Goal: Check status

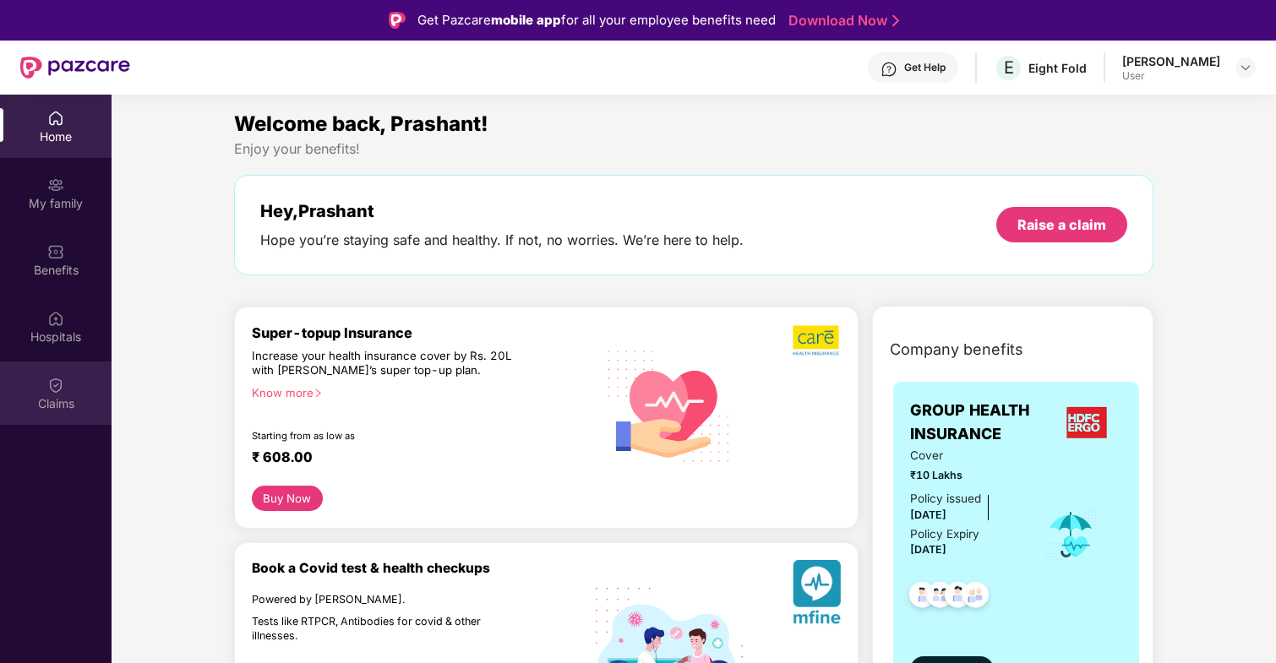
click at [51, 404] on div "Claims" at bounding box center [56, 403] width 112 height 17
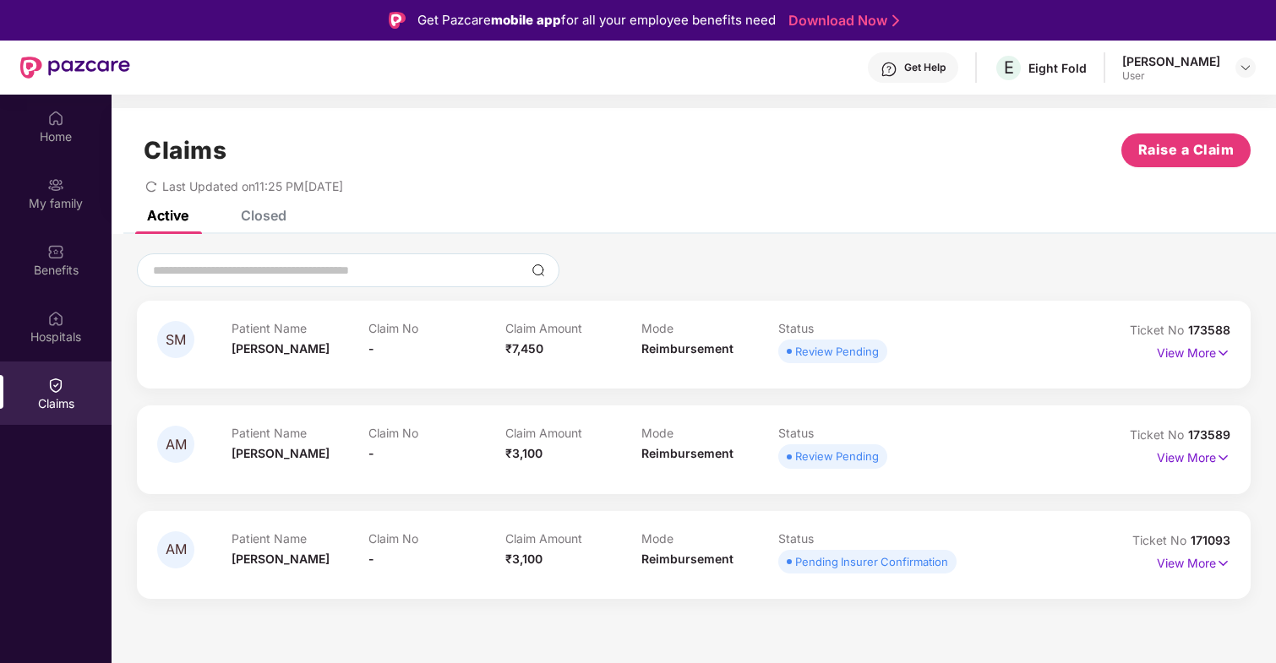
click at [1175, 362] on div "View More" at bounding box center [1194, 353] width 74 height 27
click at [1189, 352] on p "View More" at bounding box center [1194, 351] width 74 height 23
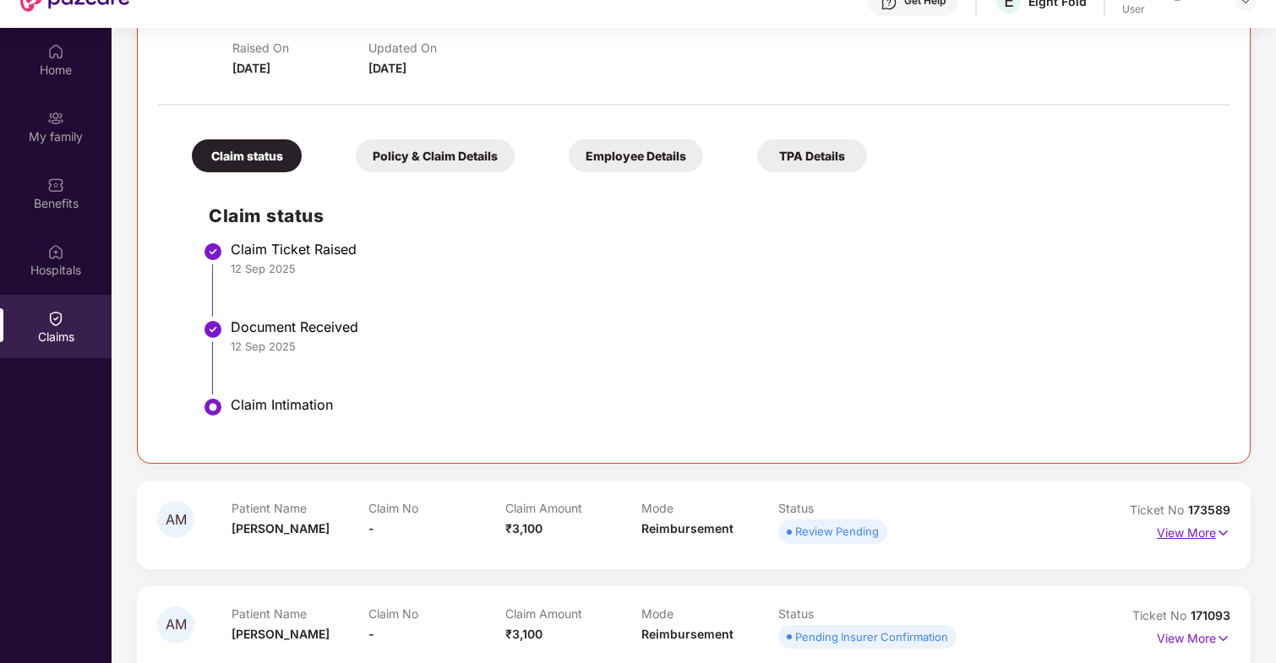
scroll to position [95, 0]
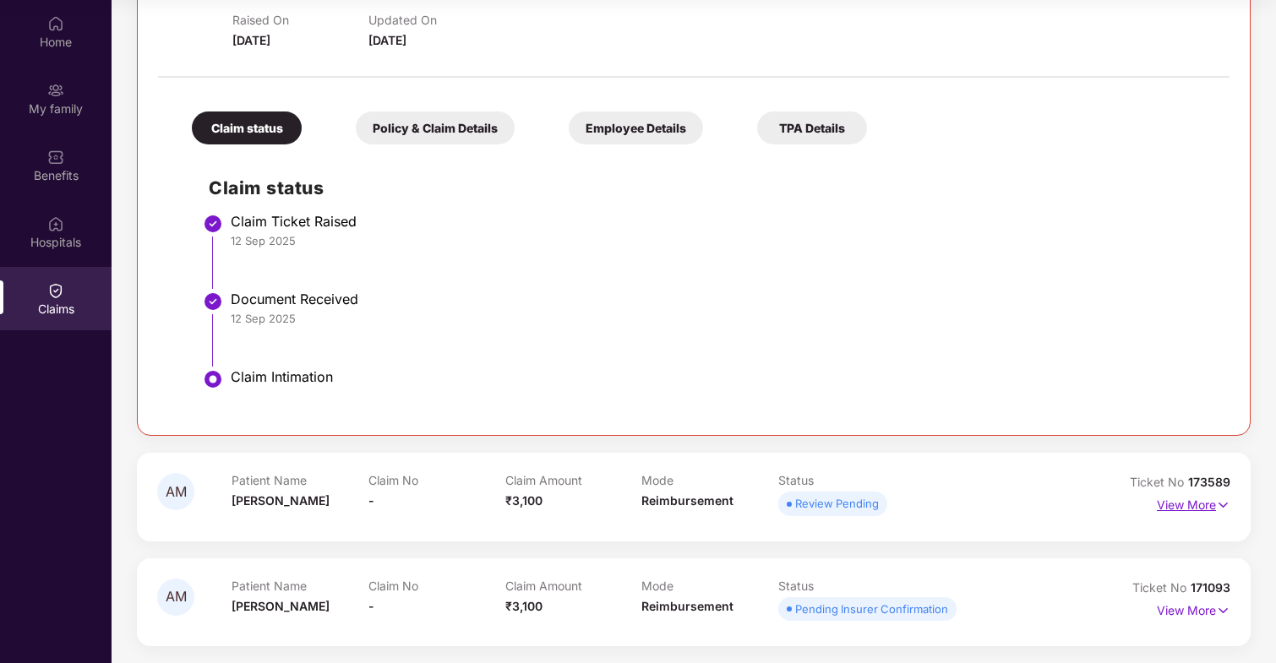
click at [1185, 513] on p "View More" at bounding box center [1194, 503] width 74 height 23
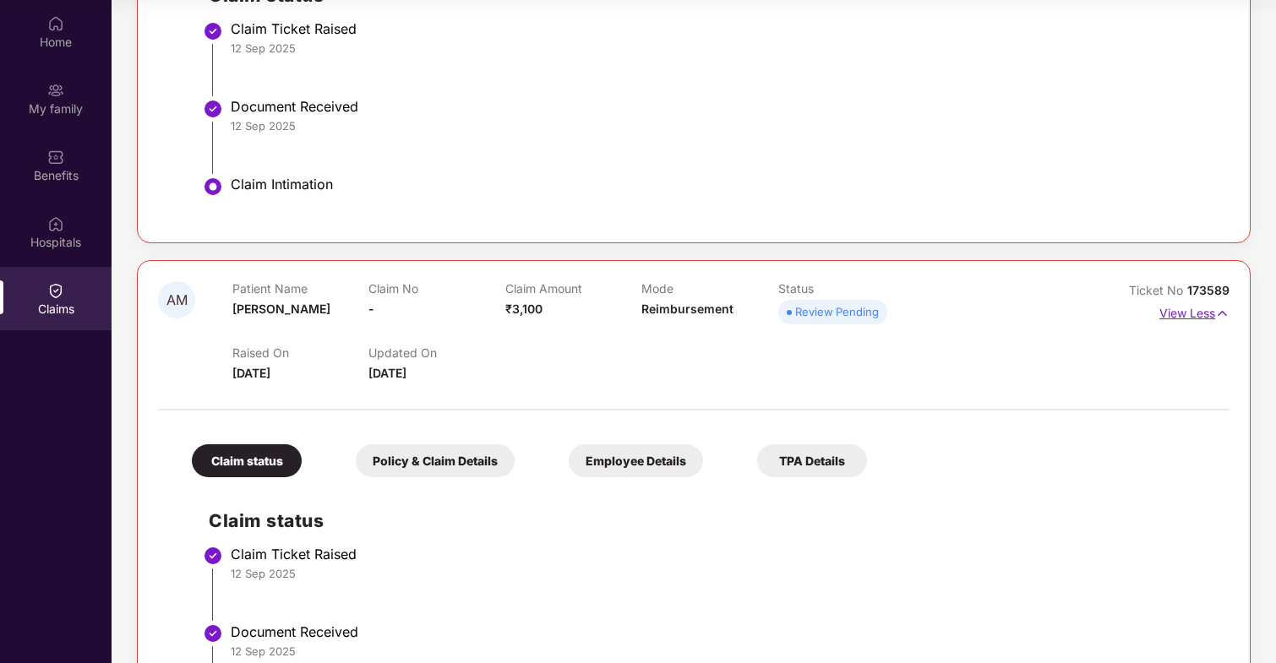
scroll to position [698, 0]
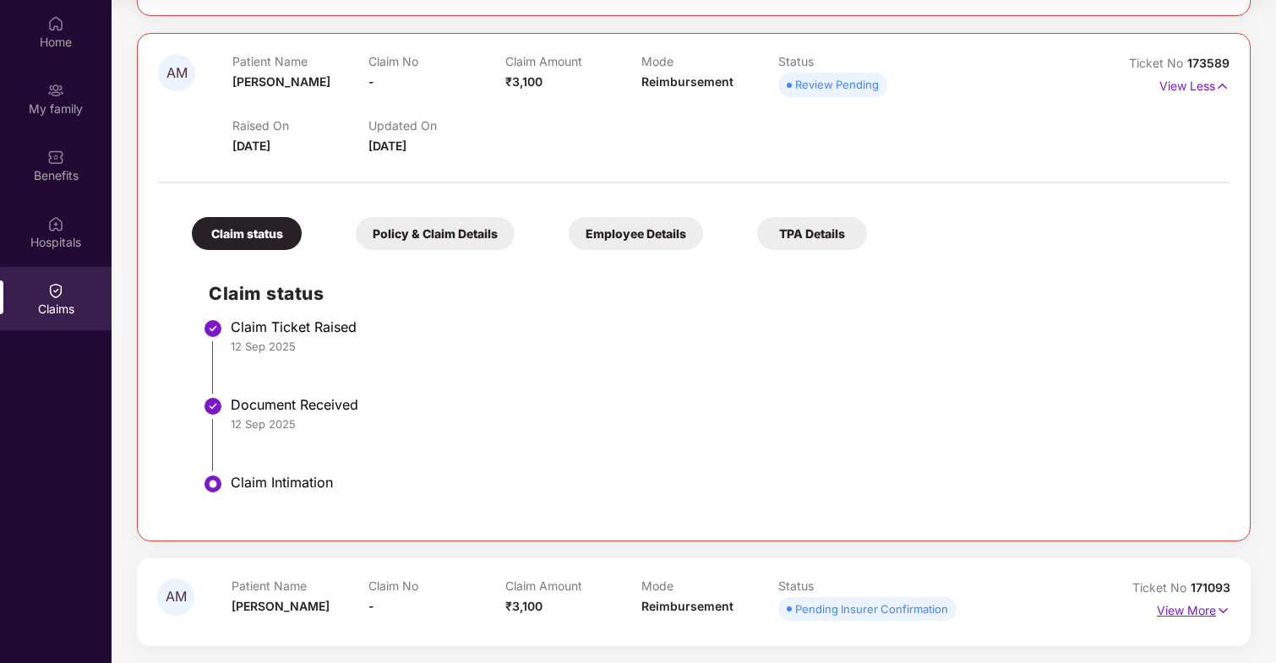
click at [1188, 613] on p "View More" at bounding box center [1194, 608] width 74 height 23
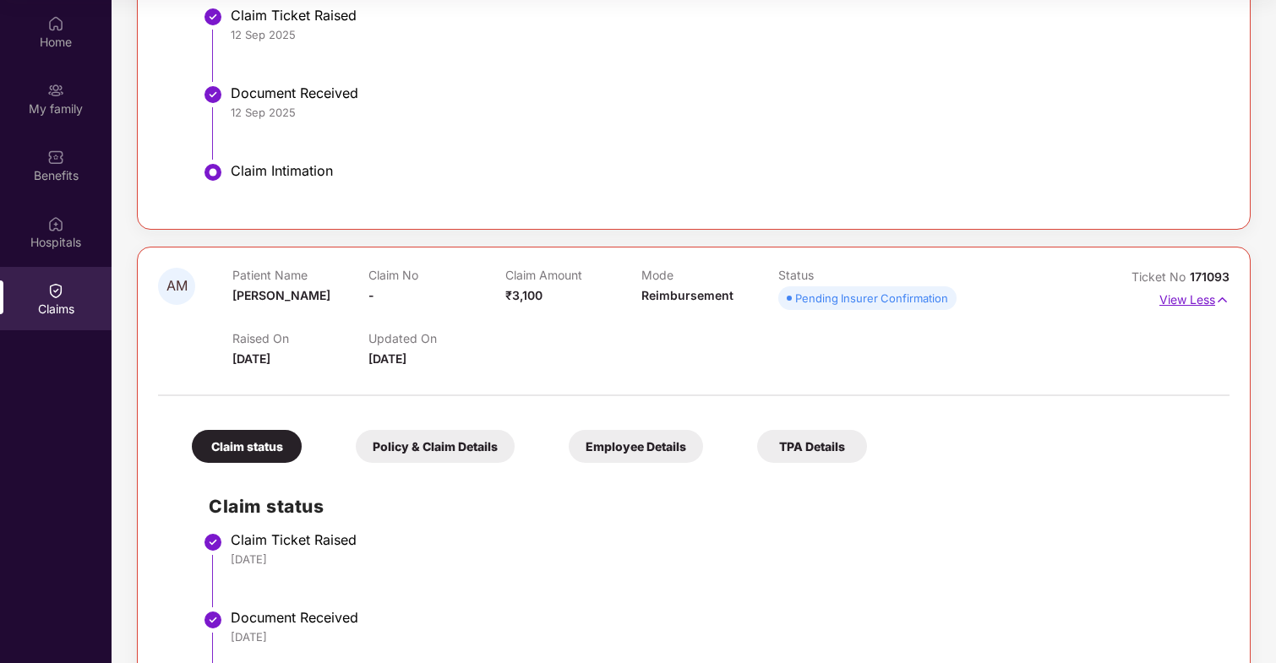
scroll to position [1196, 0]
